Goal: Transaction & Acquisition: Obtain resource

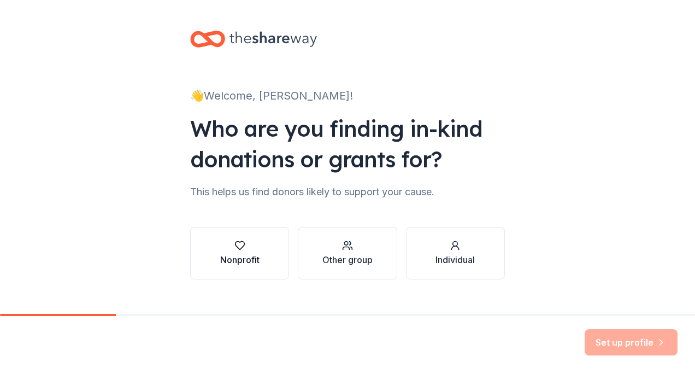
click at [270, 258] on button "Nonprofit" at bounding box center [239, 253] width 99 height 52
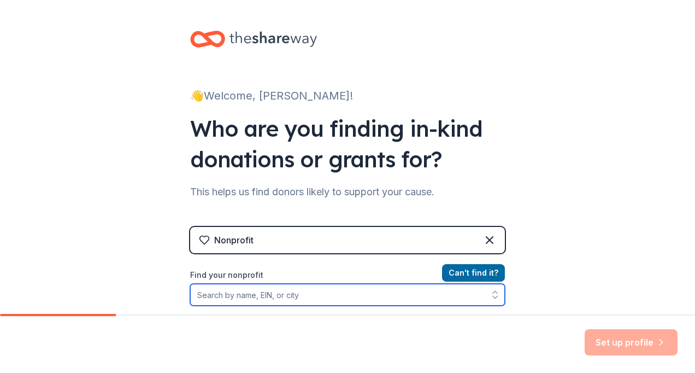
click at [268, 297] on input "Find your nonprofit" at bounding box center [347, 295] width 315 height 22
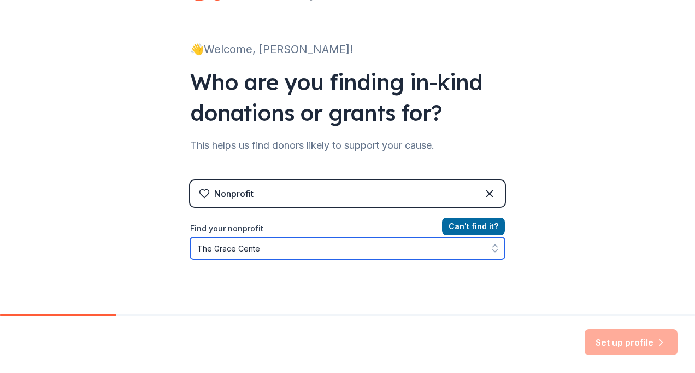
type input "The [GEOGRAPHIC_DATA]"
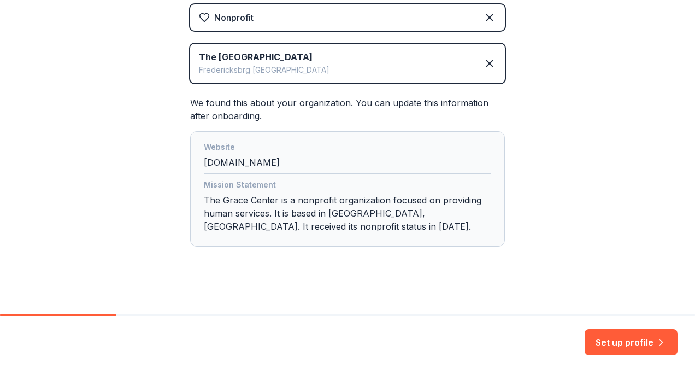
scroll to position [229, 0]
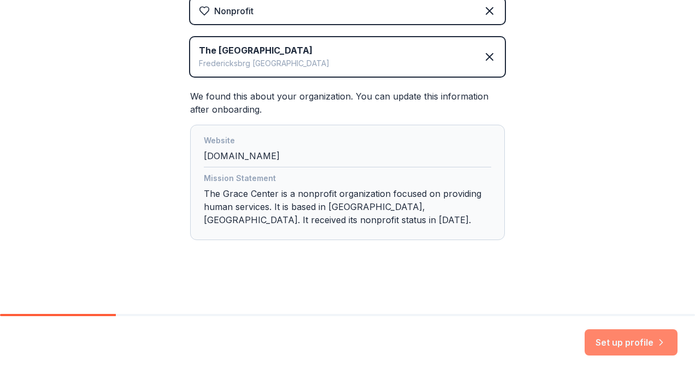
click at [603, 345] on button "Set up profile" at bounding box center [631, 342] width 93 height 26
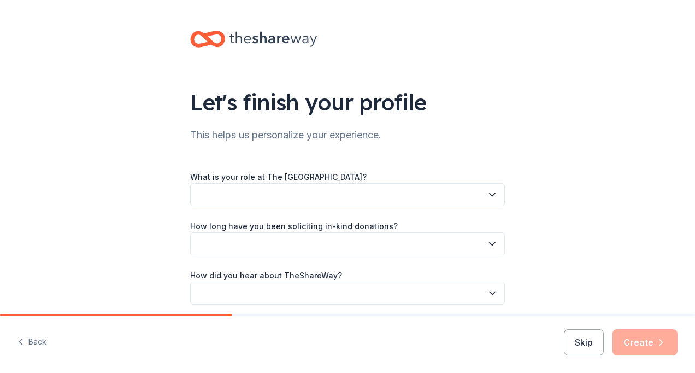
click at [227, 199] on button "button" at bounding box center [347, 194] width 315 height 23
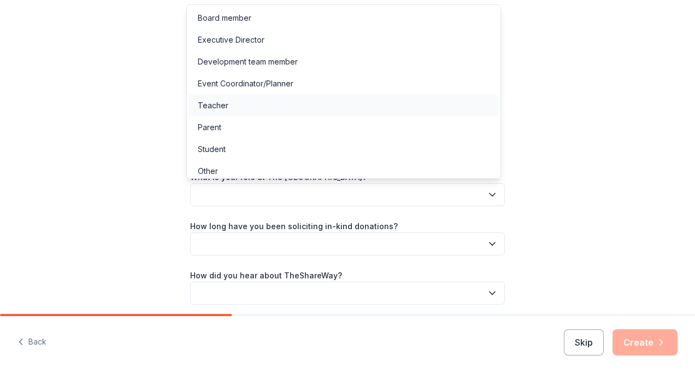
scroll to position [5, 0]
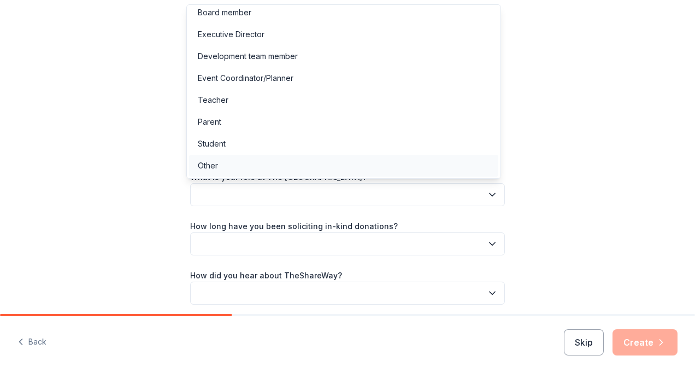
click at [227, 168] on div "Other" at bounding box center [343, 166] width 309 height 22
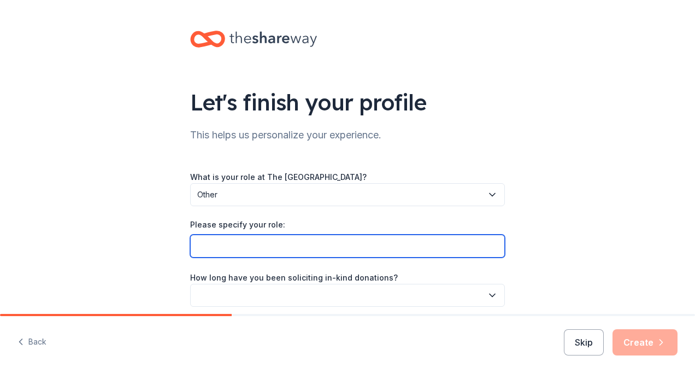
click at [234, 246] on input "Please specify your role:" at bounding box center [347, 245] width 315 height 23
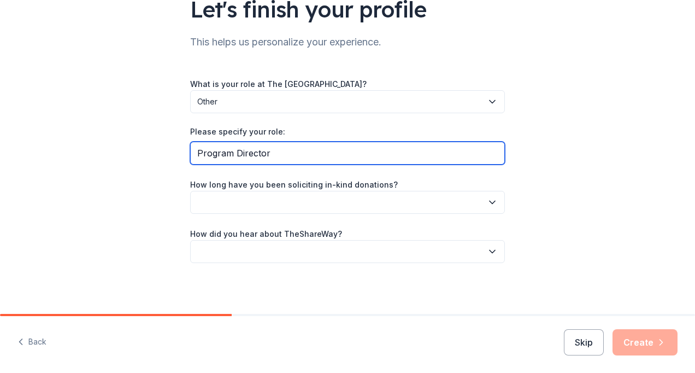
scroll to position [94, 0]
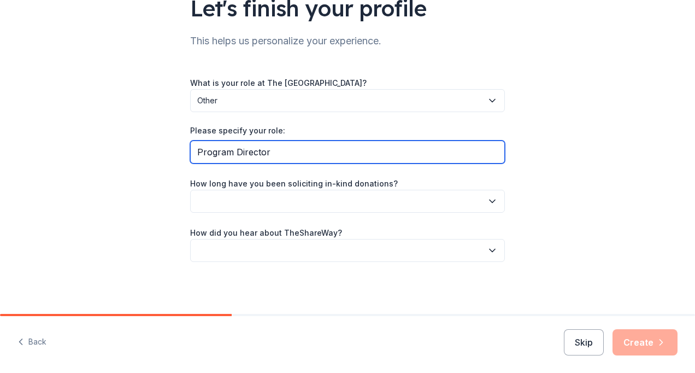
type input "Program Director"
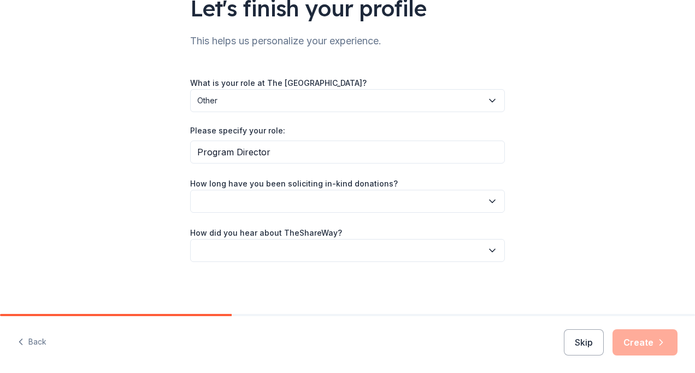
click at [317, 207] on button "button" at bounding box center [347, 201] width 315 height 23
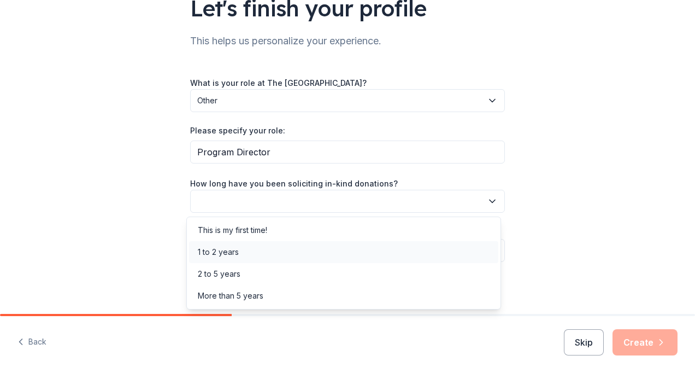
click at [257, 255] on div "1 to 2 years" at bounding box center [343, 252] width 309 height 22
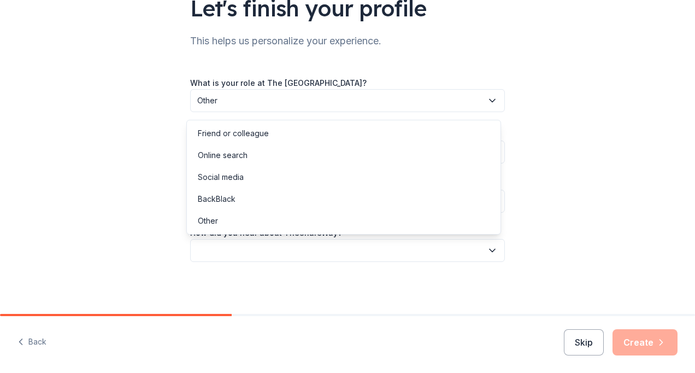
click at [276, 252] on button "button" at bounding box center [347, 250] width 315 height 23
click at [256, 138] on div "Friend or colleague" at bounding box center [233, 133] width 71 height 13
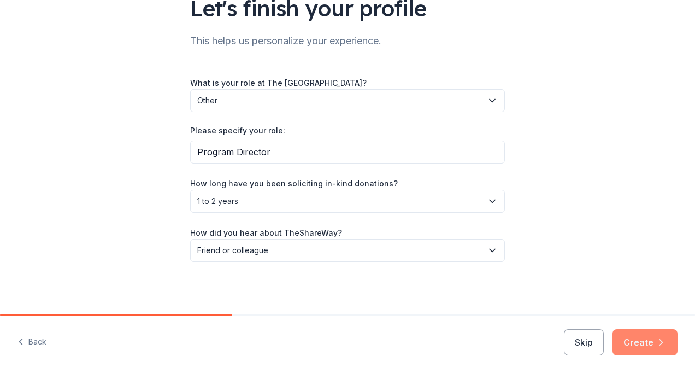
click at [636, 343] on button "Create" at bounding box center [644, 342] width 65 height 26
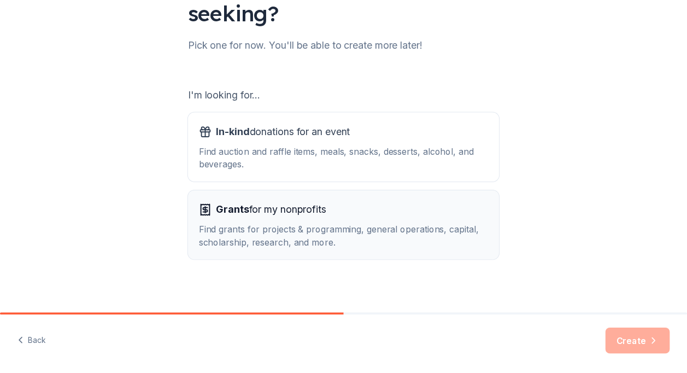
scroll to position [127, 0]
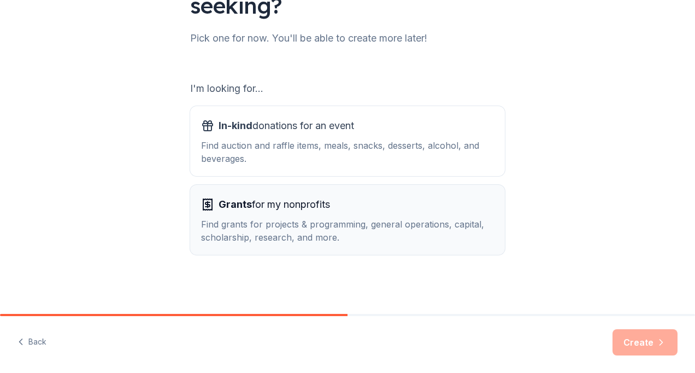
click at [376, 231] on div "Find grants for projects & programming, general operations, capital, scholarshi…" at bounding box center [347, 230] width 293 height 26
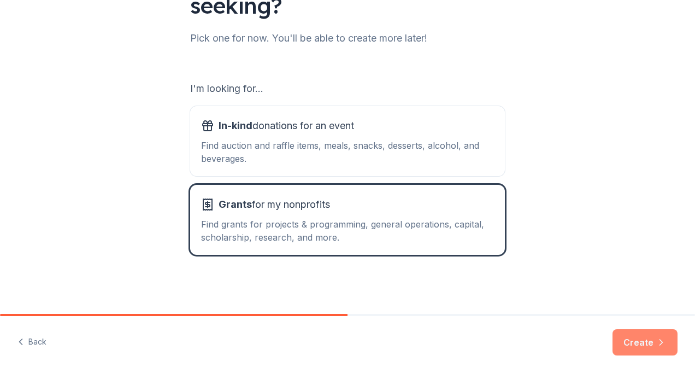
click at [644, 343] on button "Create" at bounding box center [644, 342] width 65 height 26
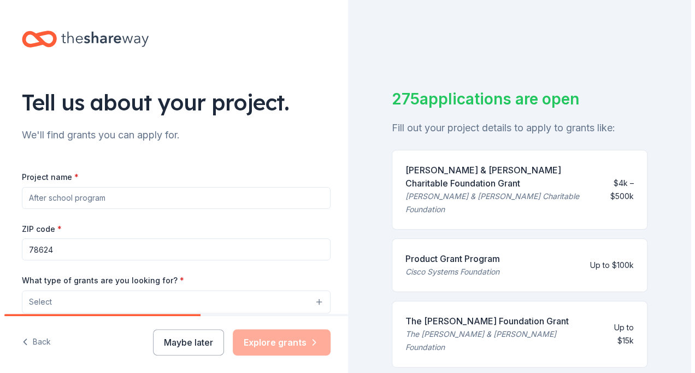
scroll to position [109, 0]
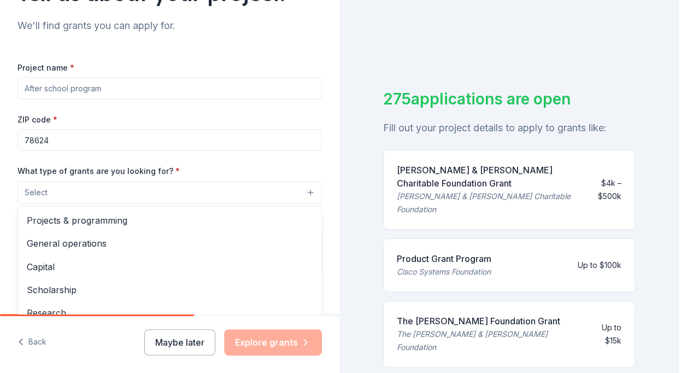
click at [135, 201] on button "Select" at bounding box center [169, 192] width 304 height 23
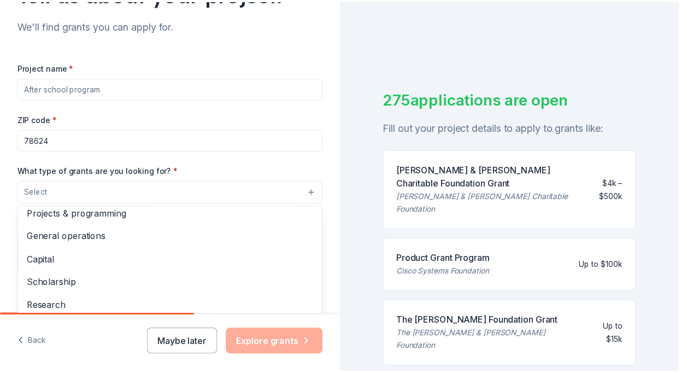
scroll to position [0, 0]
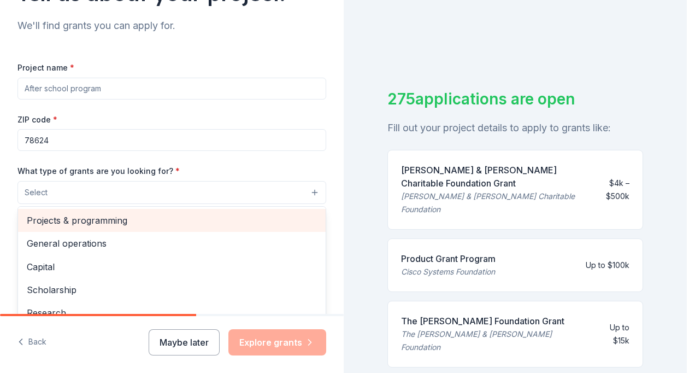
click at [112, 223] on span "Projects & programming" at bounding box center [172, 220] width 290 height 14
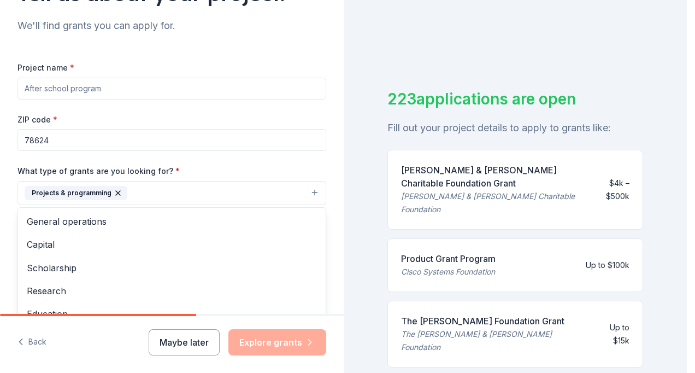
click at [118, 89] on div "Project name * ZIP code * 78624 What type of grants are you looking for? * Proj…" at bounding box center [171, 211] width 309 height 301
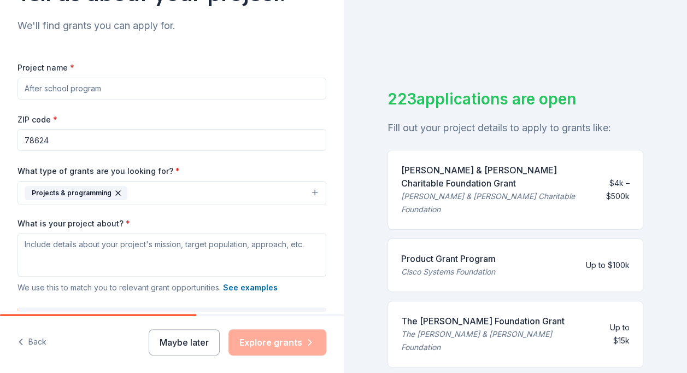
click at [118, 89] on input "Project name *" at bounding box center [171, 89] width 309 height 22
type input "The [GEOGRAPHIC_DATA]"
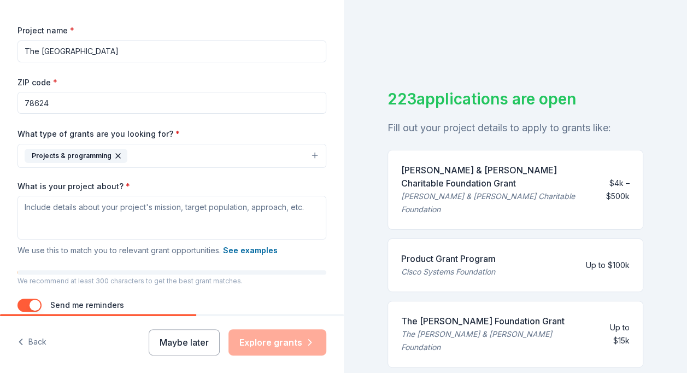
scroll to position [164, 0]
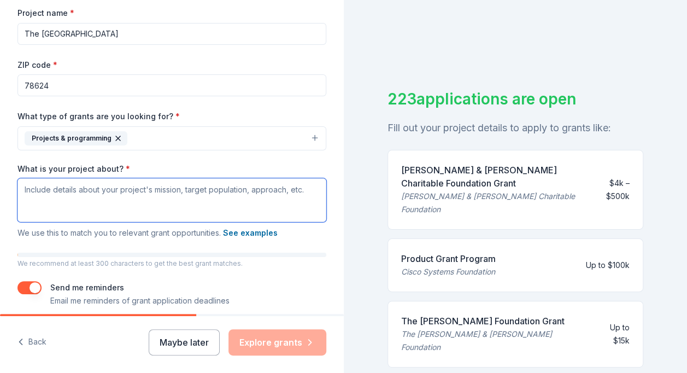
click at [114, 193] on textarea "What is your project about? *" at bounding box center [171, 200] width 309 height 44
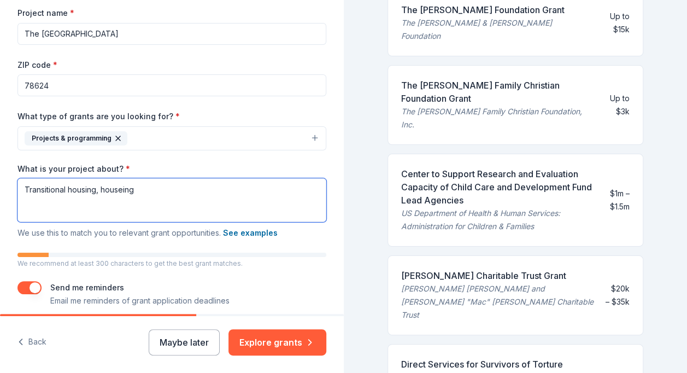
scroll to position [328, 0]
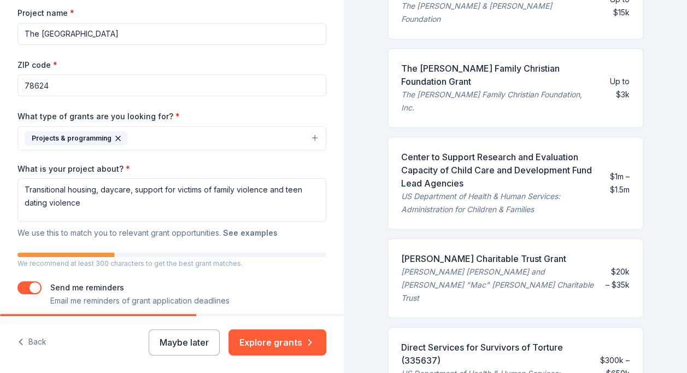
click at [257, 232] on button "See examples" at bounding box center [250, 232] width 55 height 13
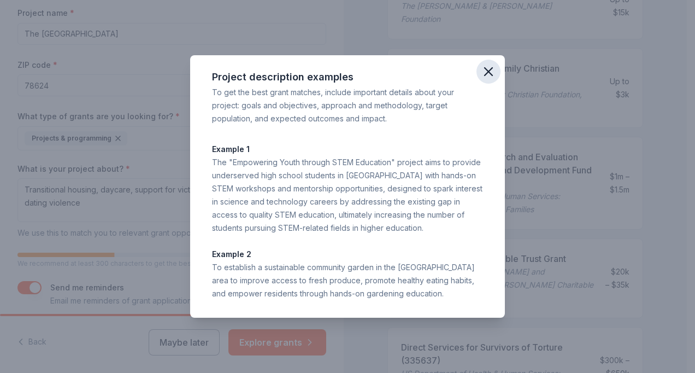
click at [488, 68] on icon "button" at bounding box center [488, 71] width 15 height 15
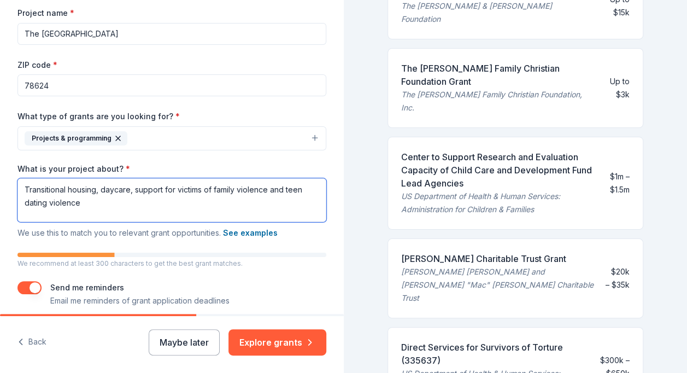
click at [121, 200] on textarea "Transitional housing, daycare, support for victims of family violence and teen …" at bounding box center [171, 200] width 309 height 44
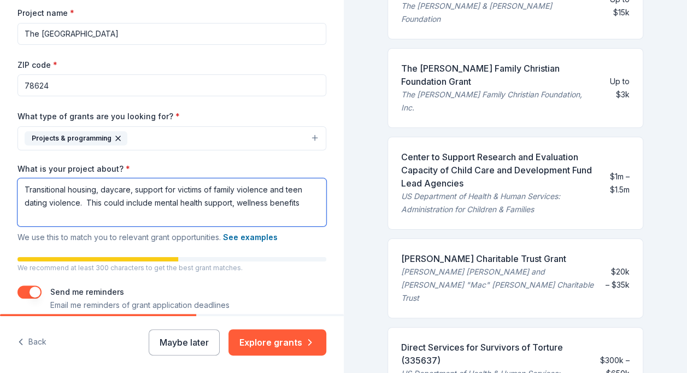
drag, startPoint x: 107, startPoint y: 200, endPoint x: 113, endPoint y: 208, distance: 9.4
drag, startPoint x: 113, startPoint y: 208, endPoint x: 97, endPoint y: 224, distance: 22.4
click at [97, 225] on textarea "Transitional housing, daycare, support for victims of family violence and teen …" at bounding box center [171, 202] width 309 height 48
drag, startPoint x: 106, startPoint y: 201, endPoint x: 134, endPoint y: 222, distance: 35.2
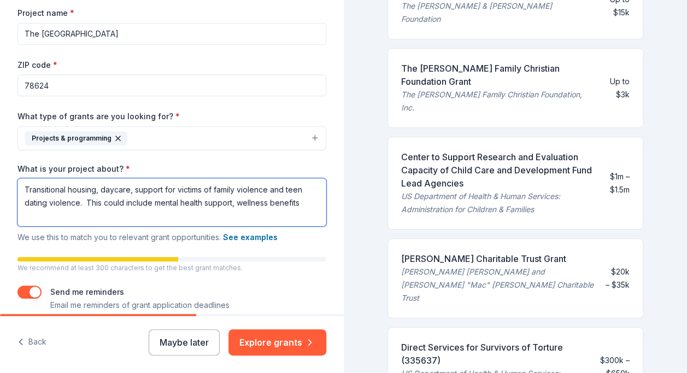
click at [134, 222] on textarea "Transitional housing, daycare, support for victims of family violence and teen …" at bounding box center [171, 202] width 309 height 48
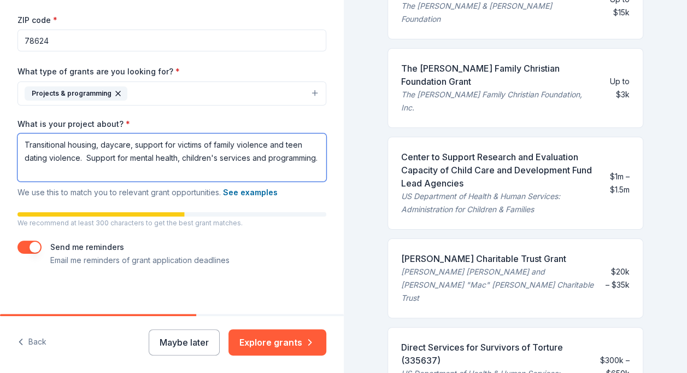
scroll to position [213, 0]
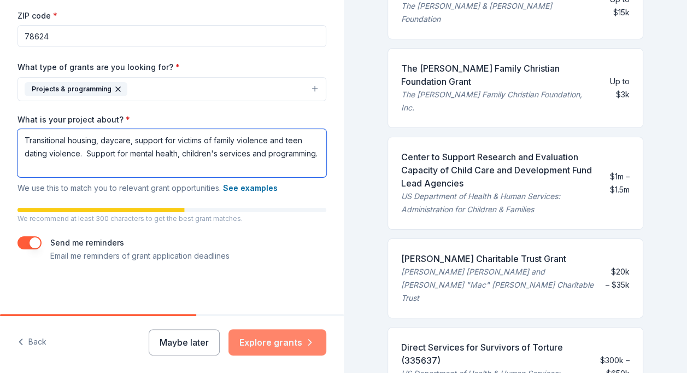
type textarea "Transitional housing, daycare, support for victims of family violence and teen …"
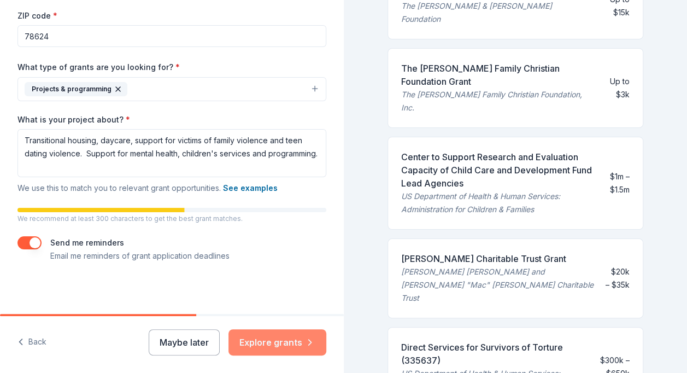
click at [279, 339] on button "Explore grants" at bounding box center [277, 342] width 98 height 26
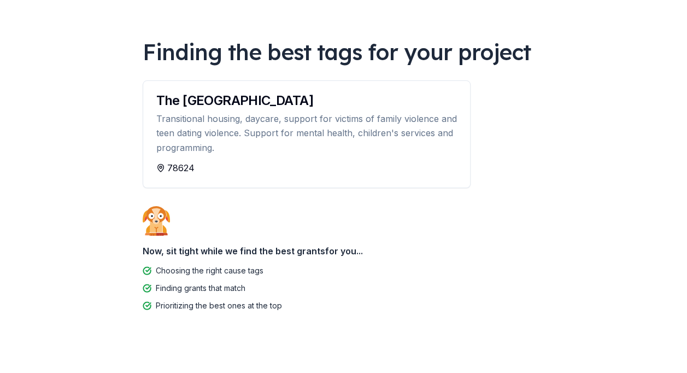
scroll to position [63, 0]
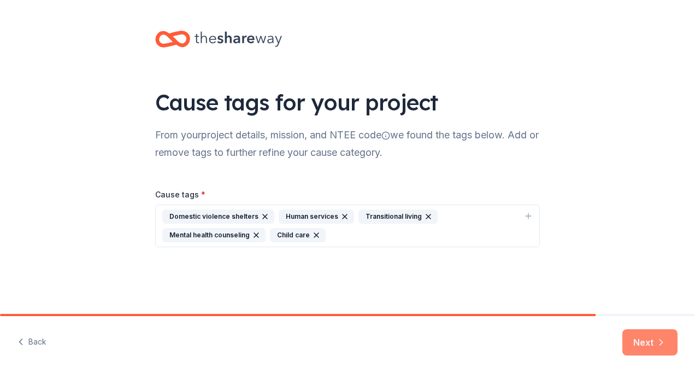
click at [631, 338] on button "Next" at bounding box center [649, 342] width 55 height 26
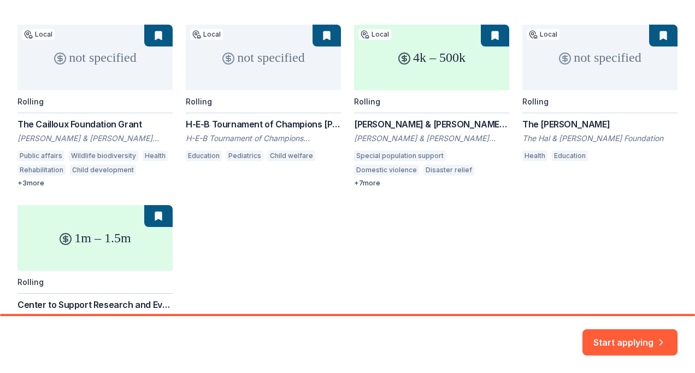
scroll to position [55, 0]
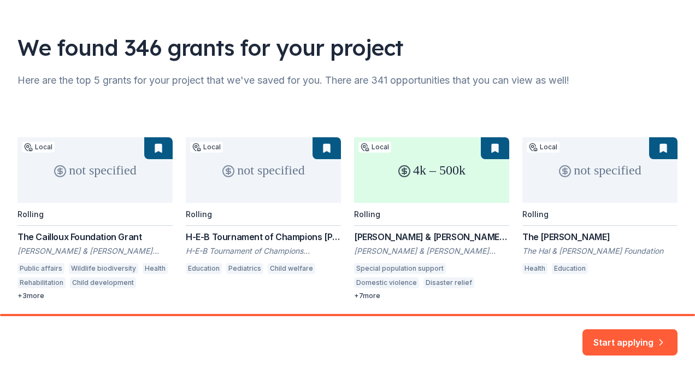
click at [78, 189] on div "not specified Local Rolling The Cailloux Foundation Grant Floyd A. & Kathleen C…" at bounding box center [347, 304] width 660 height 334
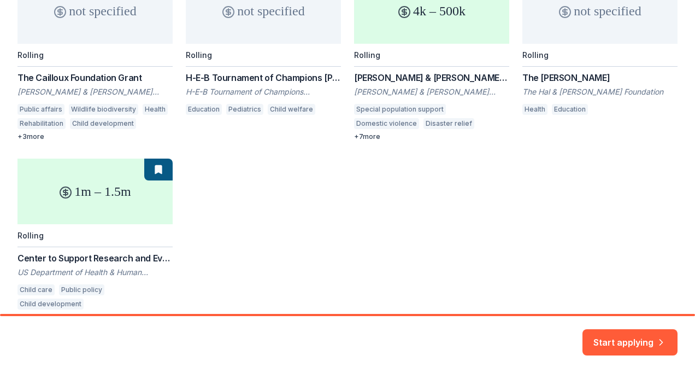
scroll to position [156, 0]
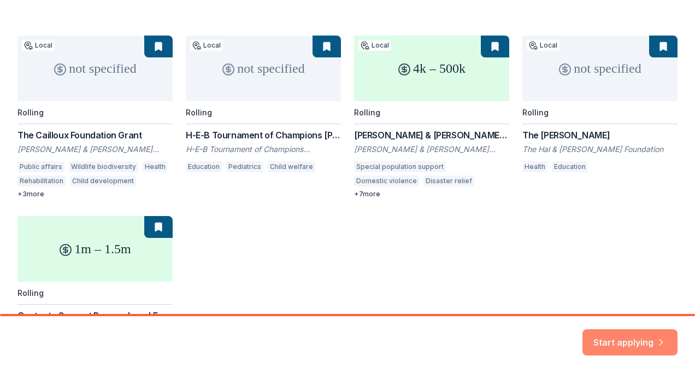
click at [596, 342] on button "Start applying" at bounding box center [629, 337] width 95 height 26
click at [657, 339] on div "Start applying" at bounding box center [629, 342] width 95 height 26
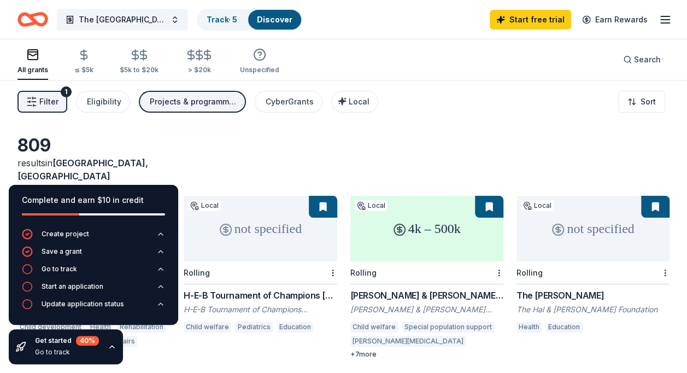
click at [156, 351] on div "Complete and earn $10 in credit Create project Save a grant Go to track Start a…" at bounding box center [93, 274] width 187 height 197
click at [142, 182] on div "Complete and earn $10 in credit Create project Save a grant Go to track Start a…" at bounding box center [93, 274] width 187 height 197
click at [196, 200] on div "not specified" at bounding box center [260, 229] width 153 height 66
click at [148, 183] on div "Complete and earn $10 in credit Create project Save a grant Go to track Start a…" at bounding box center [93, 274] width 187 height 197
click at [109, 350] on icon "button" at bounding box center [112, 346] width 9 height 9
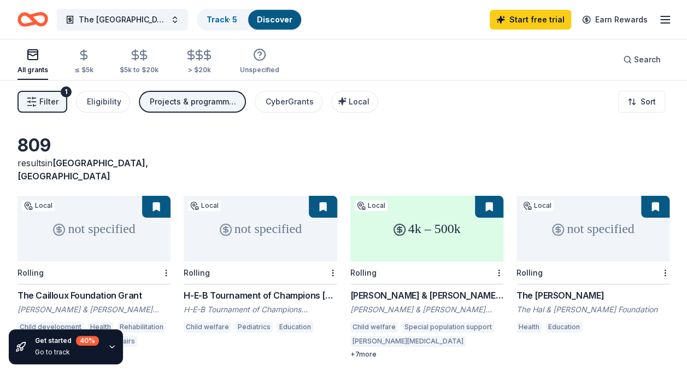
click at [80, 231] on div "not specified" at bounding box center [93, 229] width 153 height 66
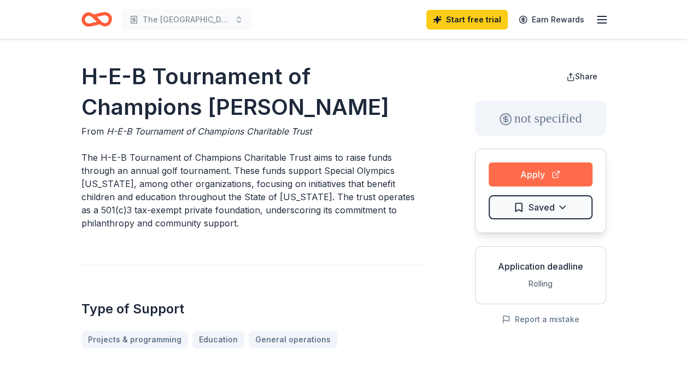
click at [562, 177] on button "Apply" at bounding box center [540, 174] width 104 height 24
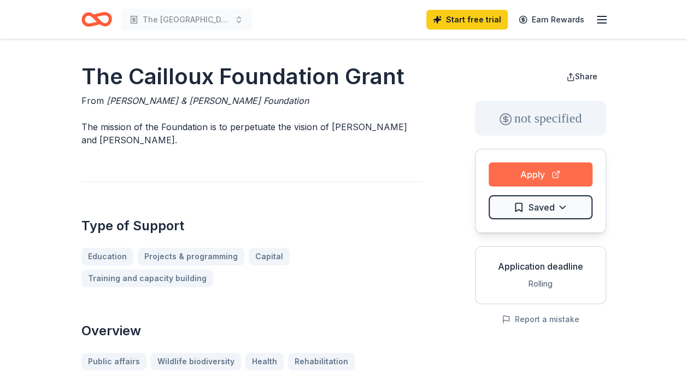
click at [527, 176] on button "Apply" at bounding box center [540, 174] width 104 height 24
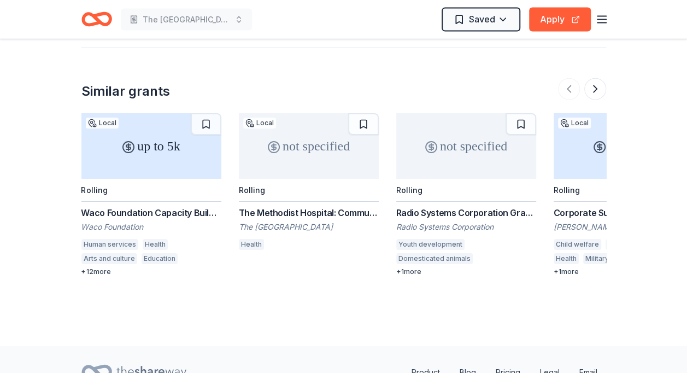
scroll to position [1186, 0]
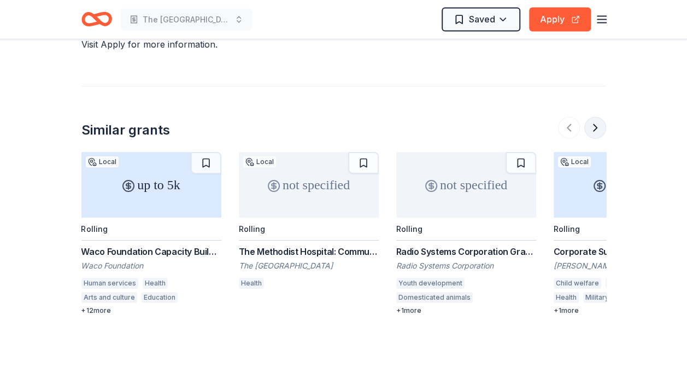
click at [599, 117] on button at bounding box center [595, 128] width 22 height 22
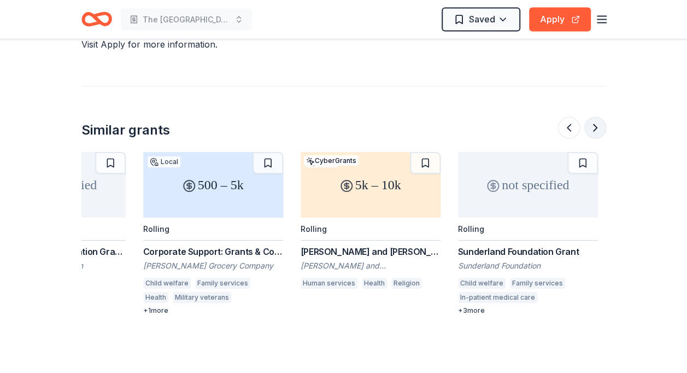
scroll to position [0, 472]
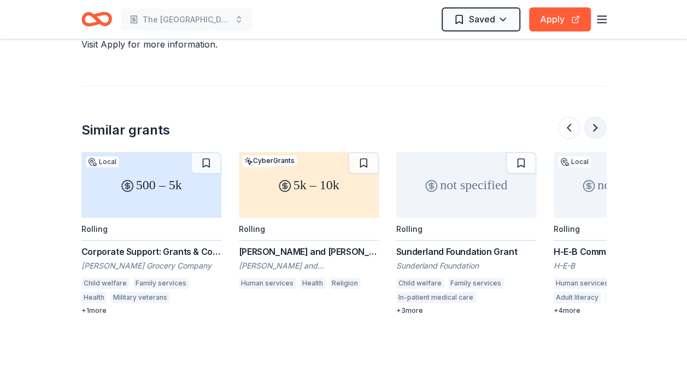
click at [599, 117] on button at bounding box center [595, 128] width 22 height 22
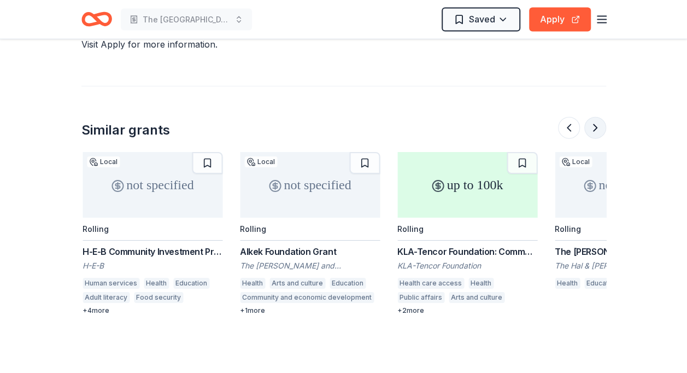
scroll to position [0, 944]
click at [592, 117] on button at bounding box center [595, 128] width 22 height 22
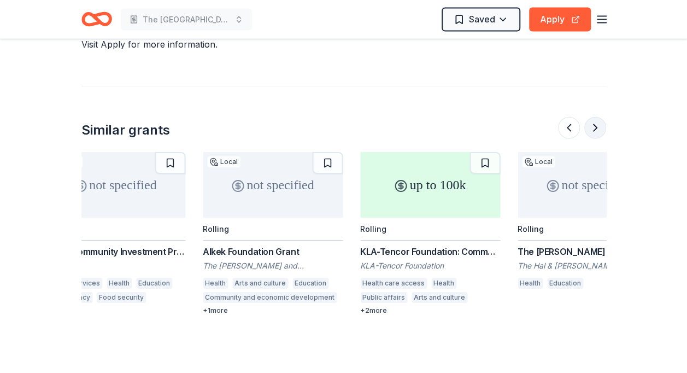
scroll to position [0, 1031]
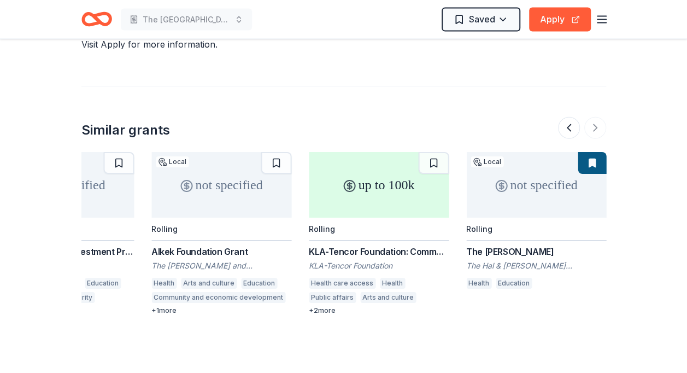
click at [594, 117] on div at bounding box center [582, 128] width 48 height 22
click at [391, 152] on div "up to 100k" at bounding box center [379, 185] width 140 height 66
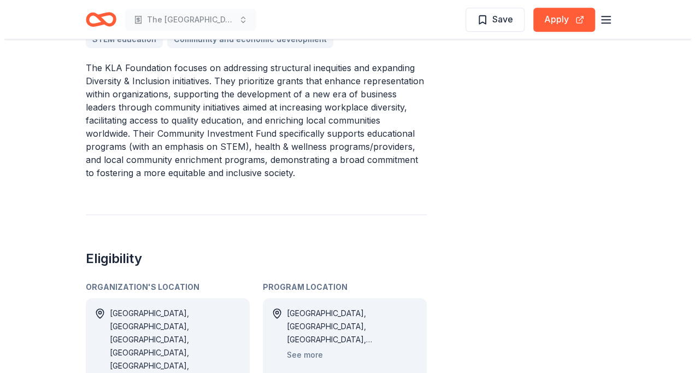
scroll to position [382, 0]
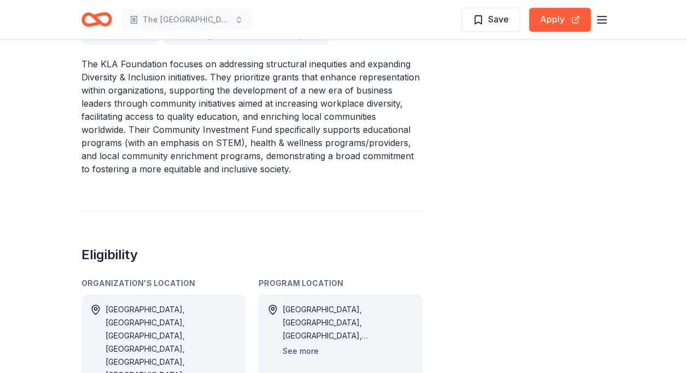
click at [291, 351] on button "See more" at bounding box center [300, 350] width 36 height 13
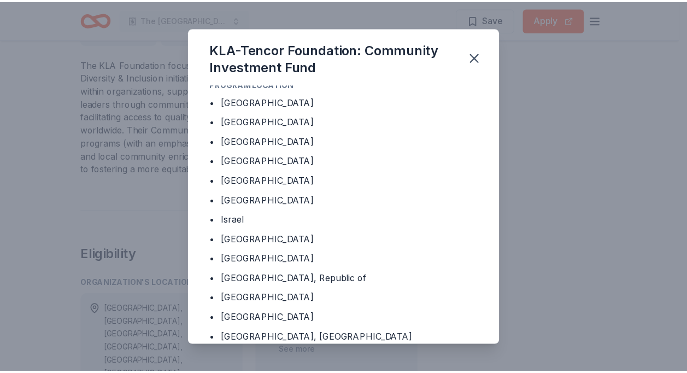
scroll to position [0, 0]
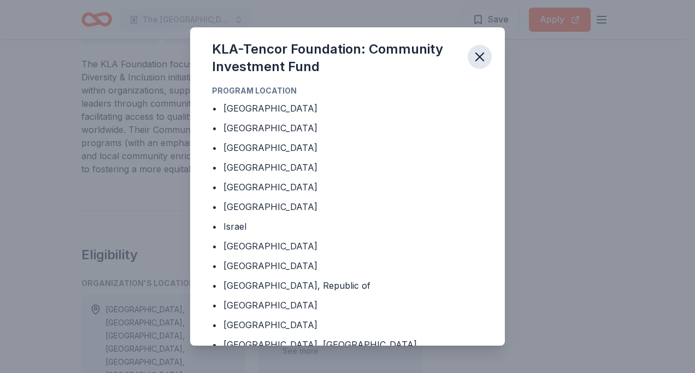
click at [475, 60] on icon "button" at bounding box center [479, 56] width 15 height 15
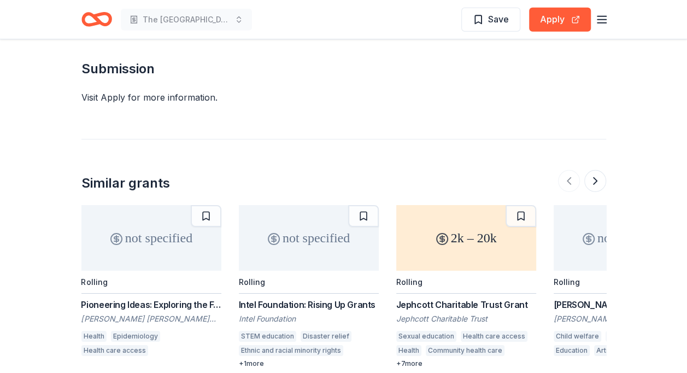
scroll to position [1630, 0]
drag, startPoint x: 208, startPoint y: 280, endPoint x: 190, endPoint y: 252, distance: 32.4
